Goal: Transaction & Acquisition: Download file/media

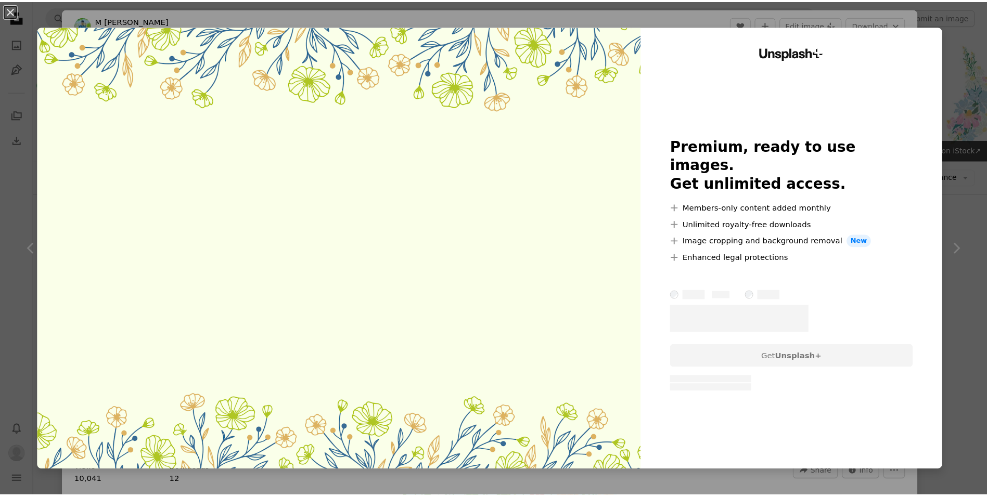
scroll to position [312, 0]
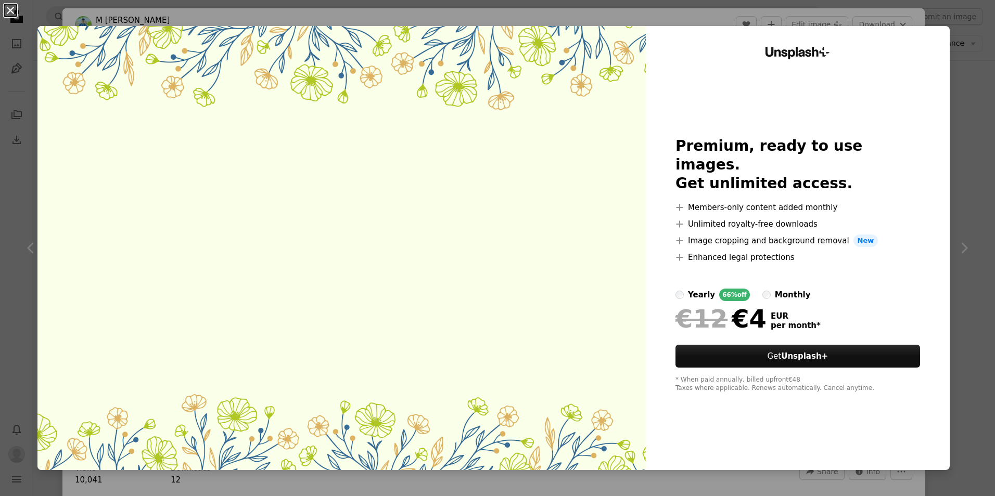
click at [14, 8] on button "An X shape" at bounding box center [10, 10] width 12 height 12
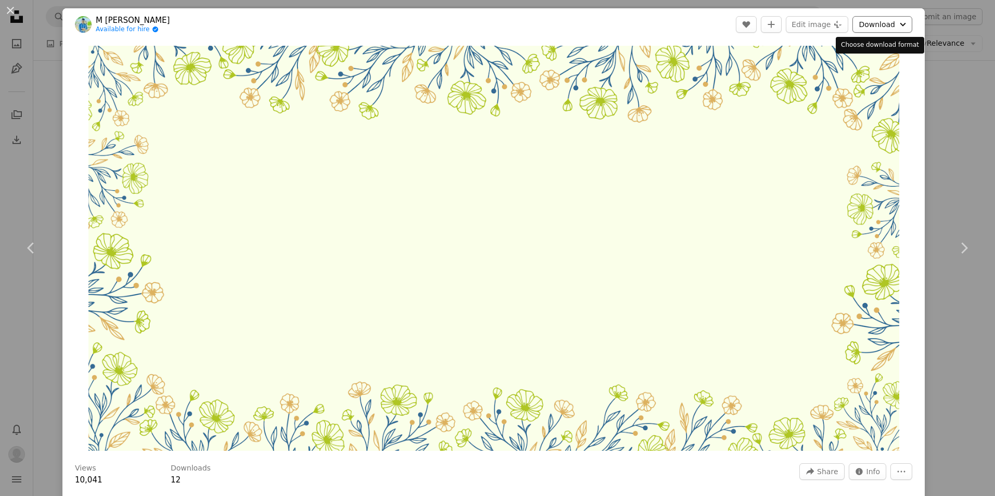
click at [869, 25] on button "Download Chevron down" at bounding box center [882, 24] width 60 height 17
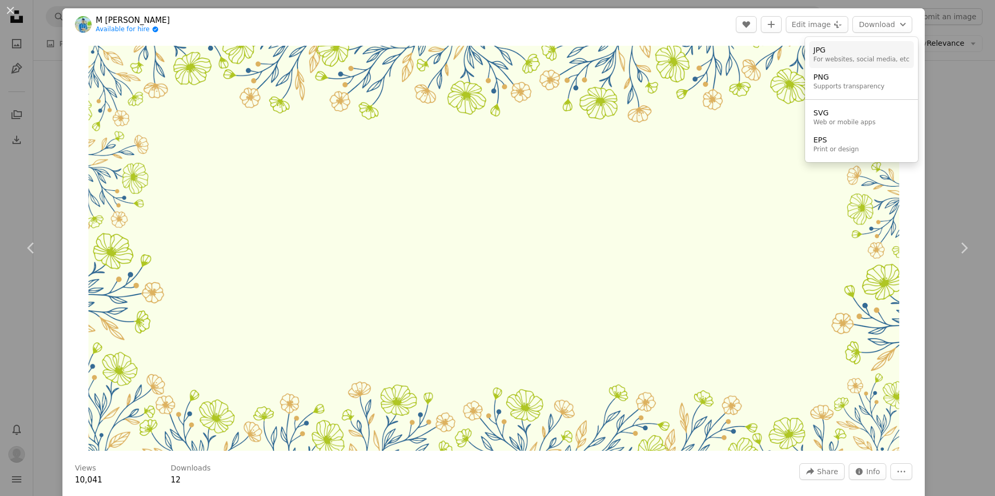
click at [820, 53] on div "JPG" at bounding box center [861, 50] width 96 height 10
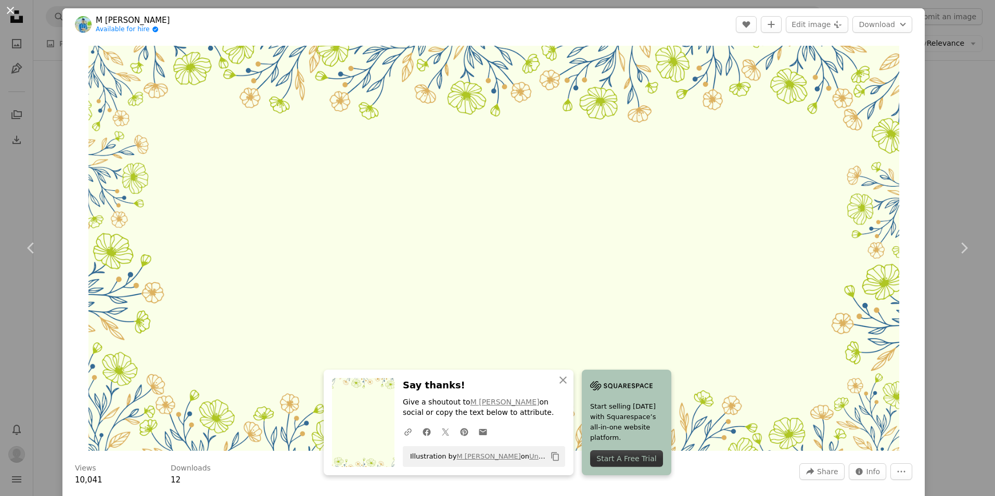
click at [11, 10] on button "An X shape" at bounding box center [10, 10] width 12 height 12
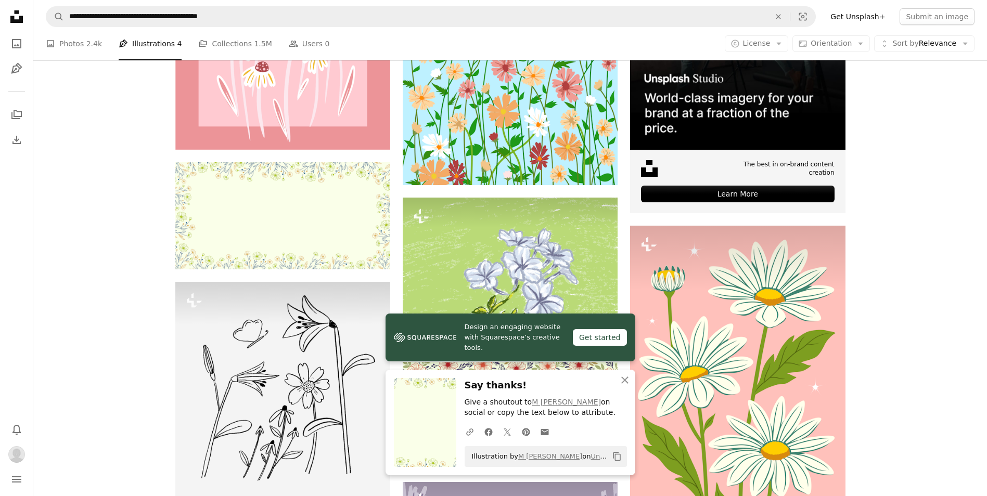
scroll to position [104, 0]
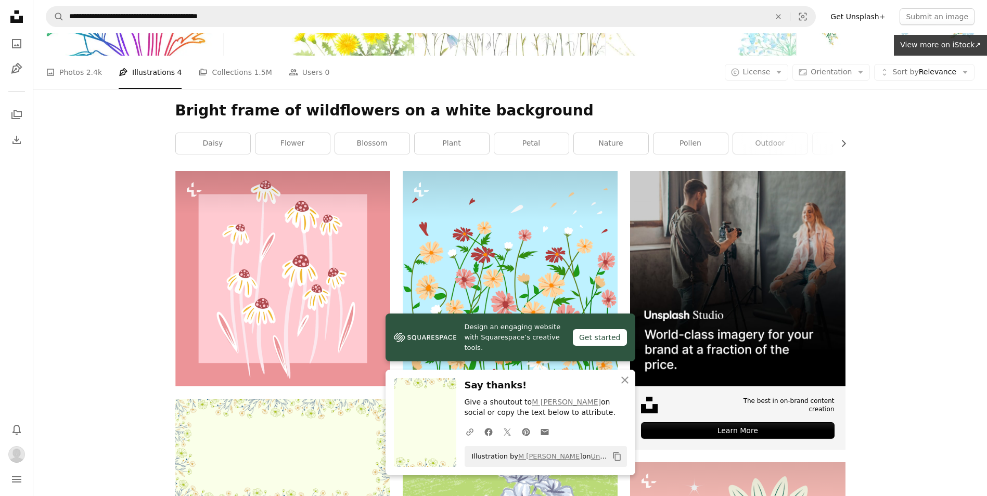
click at [624, 381] on icon "button" at bounding box center [624, 380] width 7 height 7
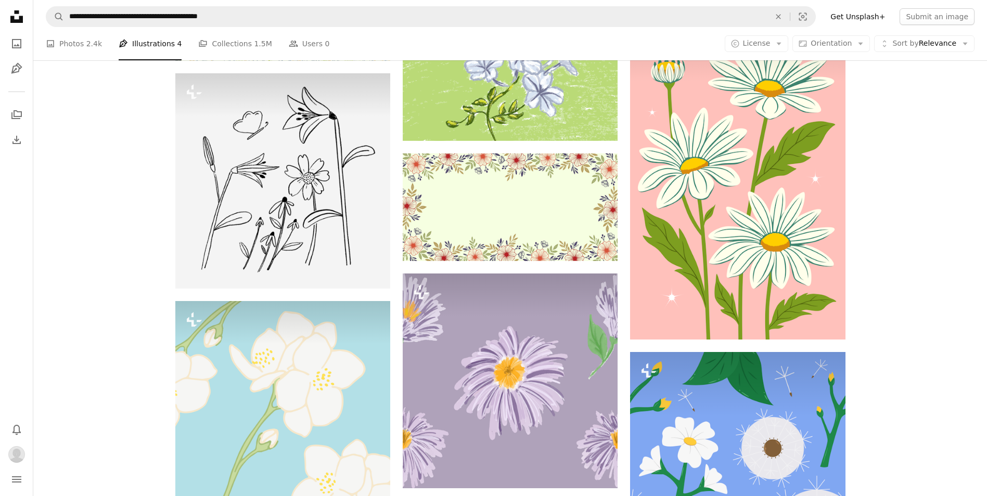
scroll to position [468, 0]
